Goal: Answer question/provide support: Answer question/provide support

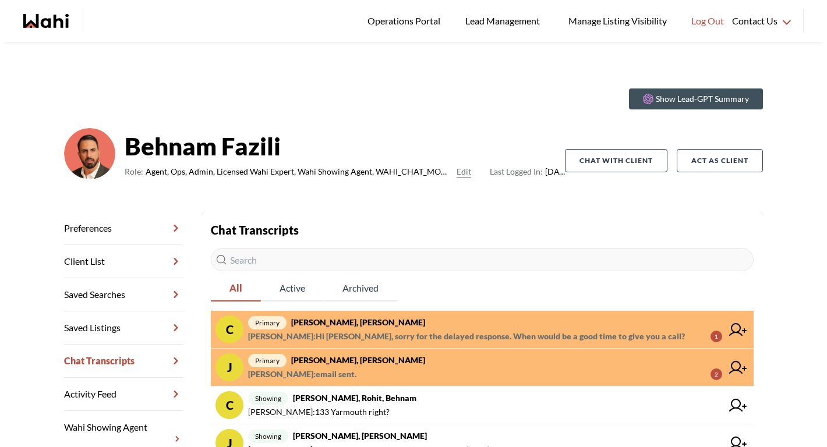
click at [402, 340] on span "[PERSON_NAME] : Hi [PERSON_NAME], sorry for the delayed response. When would be…" at bounding box center [466, 337] width 437 height 14
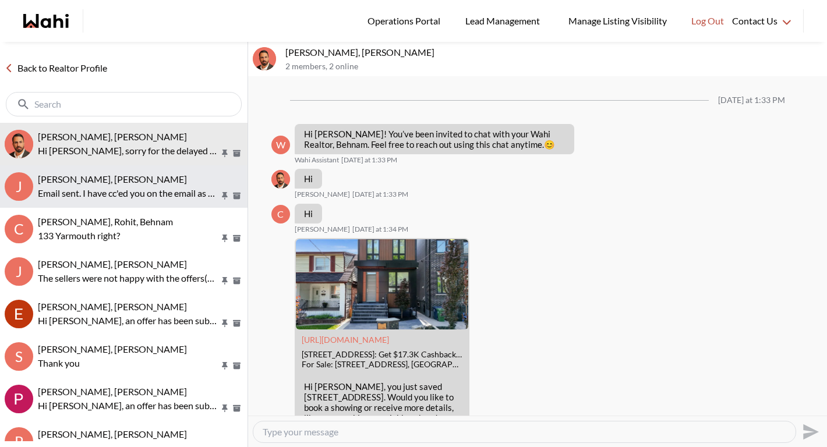
scroll to position [539, 0]
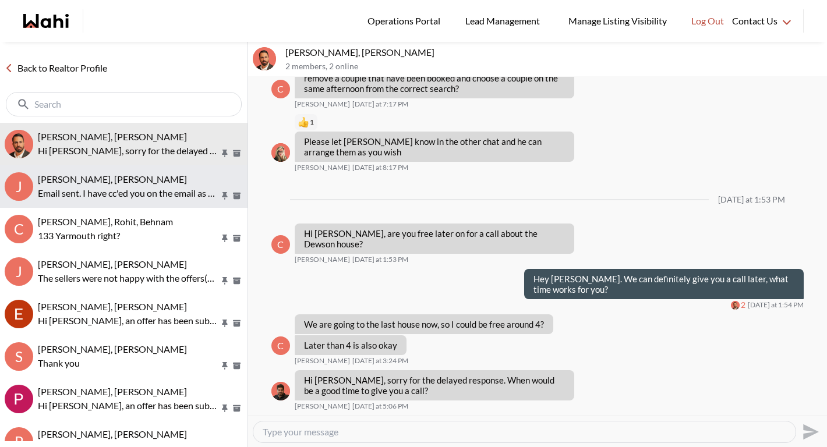
click at [158, 197] on p "Email sent. I have cc'ed you on the email as well. Let us know how it goes." at bounding box center [129, 193] width 182 height 14
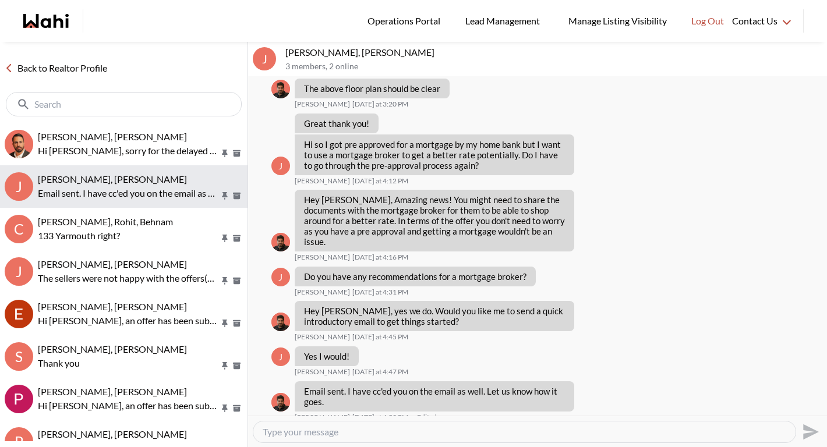
scroll to position [307, 0]
